Goal: Task Accomplishment & Management: Manage account settings

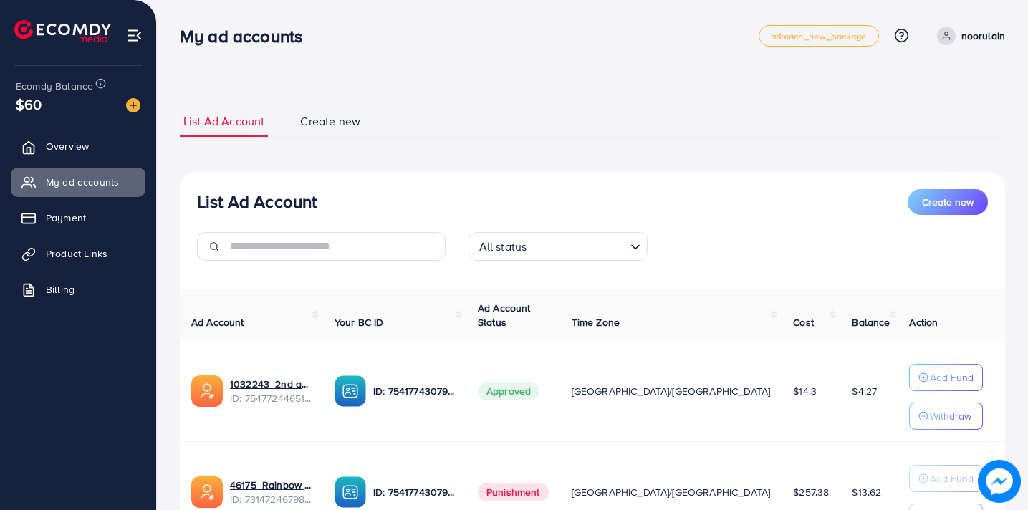
drag, startPoint x: 434, startPoint y: 39, endPoint x: 408, endPoint y: 53, distance: 29.5
click at [431, 39] on div "My ad accounts" at bounding box center [469, 36] width 579 height 21
